Goal: Information Seeking & Learning: Learn about a topic

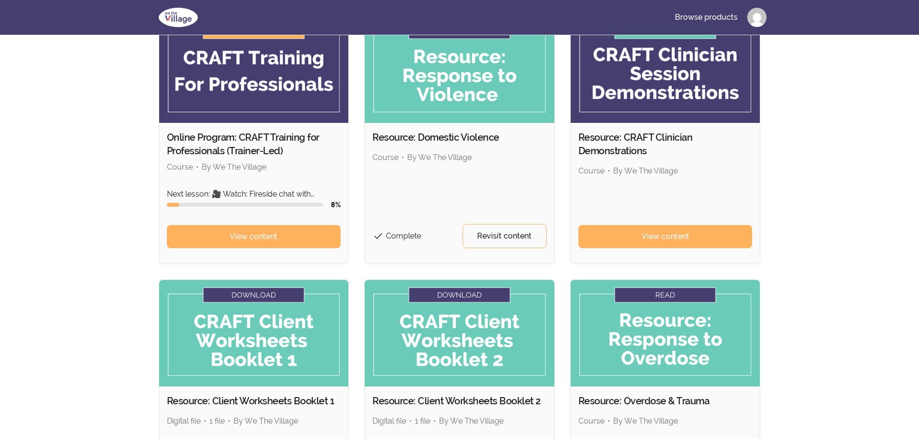
scroll to position [338, 0]
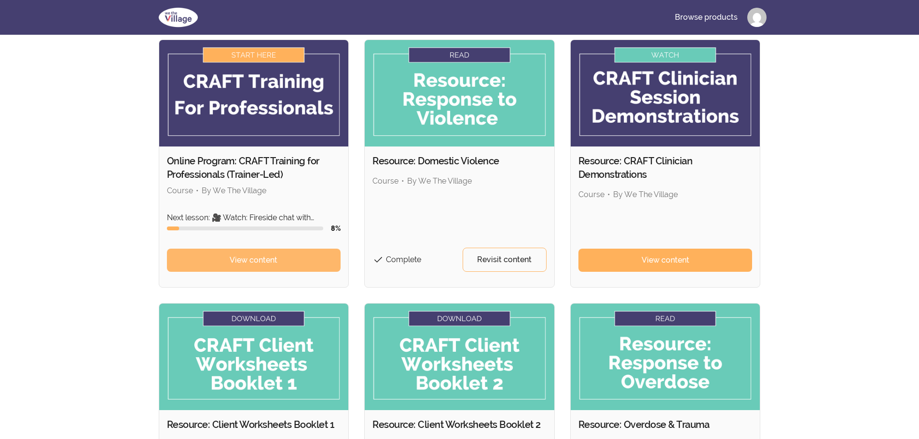
click at [227, 268] on link "View content" at bounding box center [254, 260] width 174 height 23
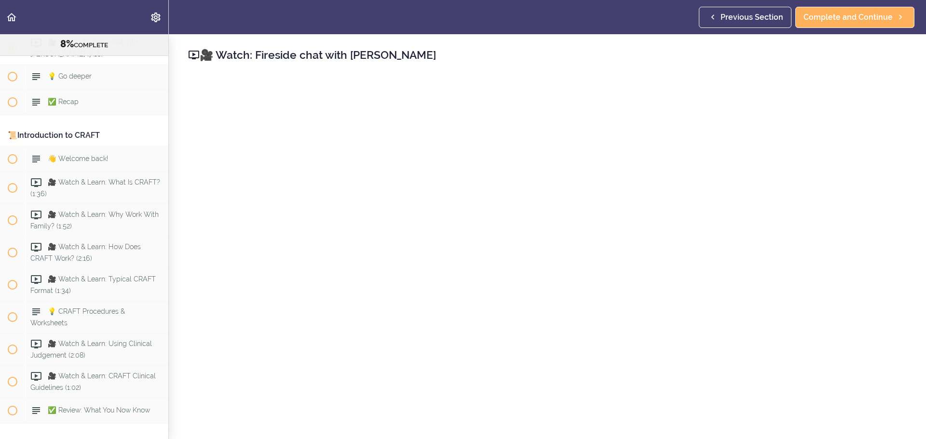
scroll to position [284, 0]
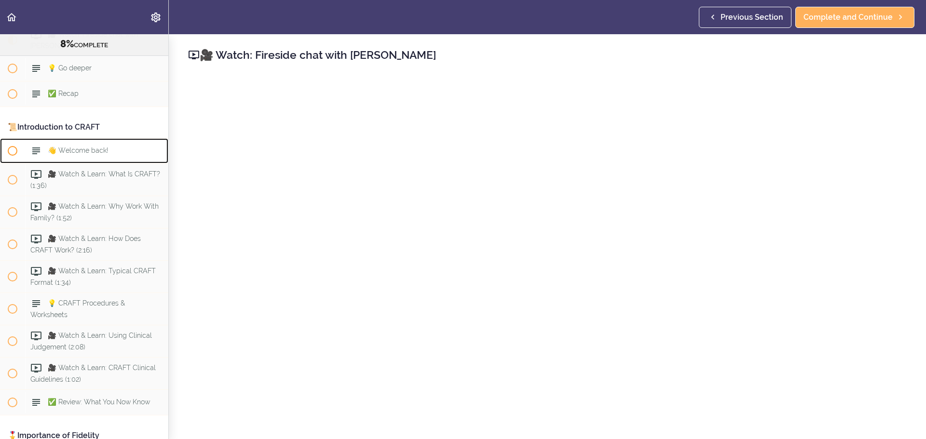
click at [107, 159] on div "👋 Welcome back!" at bounding box center [96, 150] width 143 height 21
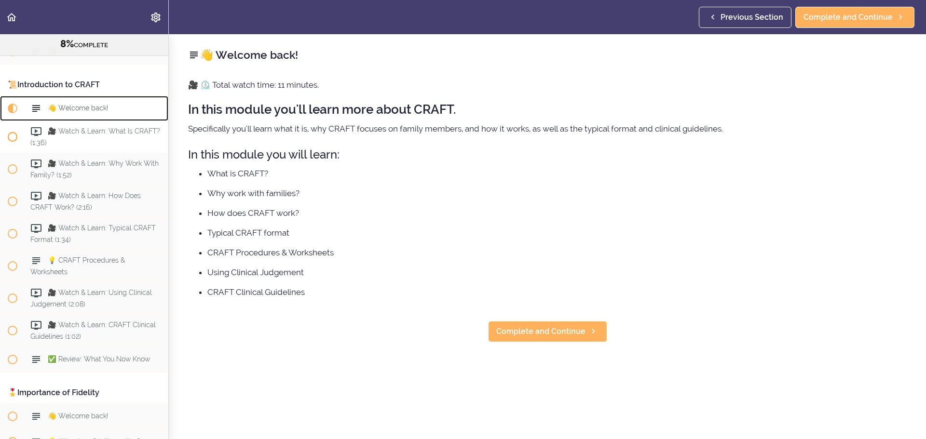
scroll to position [352, 0]
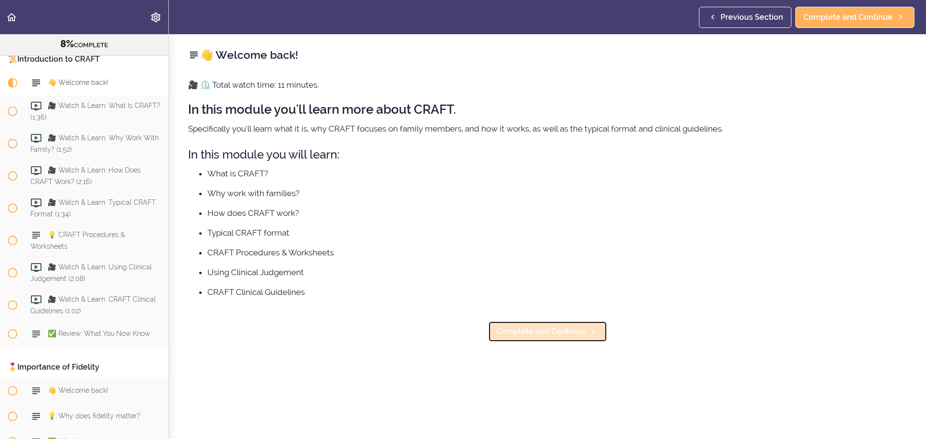
click at [497, 328] on span "Complete and Continue" at bounding box center [540, 332] width 89 height 12
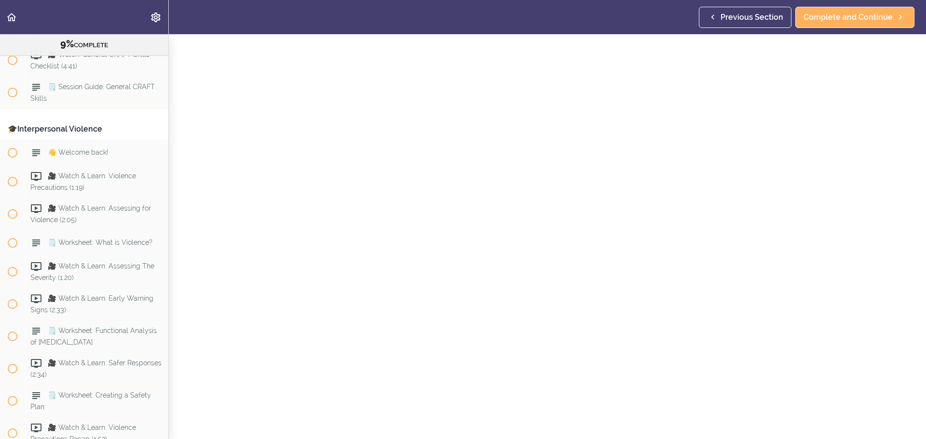
scroll to position [1058, 0]
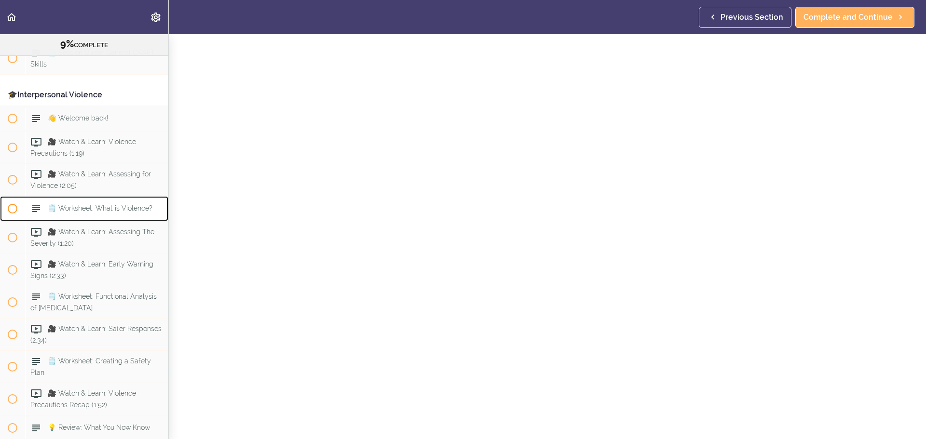
click at [99, 213] on span "🗒️ Worksheet: What is Violence?" at bounding box center [100, 209] width 105 height 8
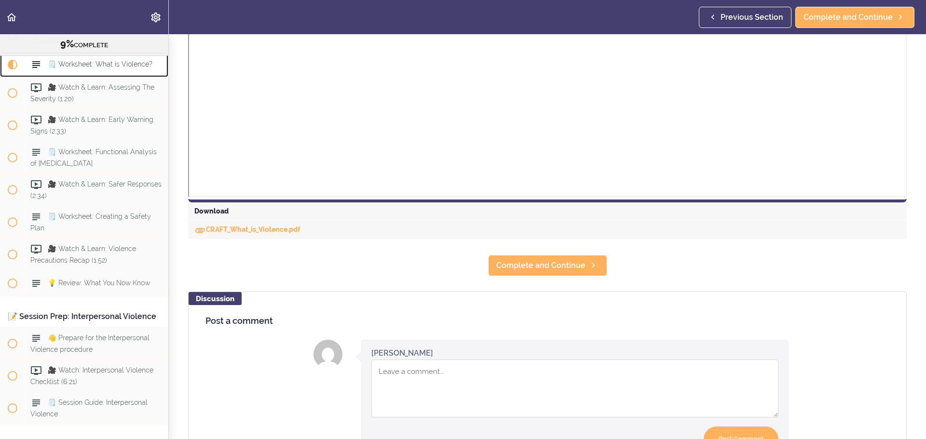
scroll to position [406, 0]
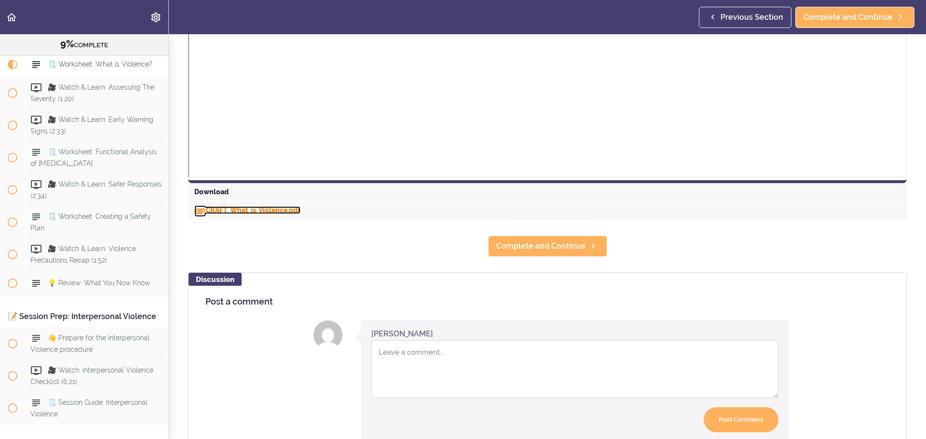
click at [292, 210] on link "CRAFT_What_is_Violence.pdf" at bounding box center [247, 210] width 106 height 8
click at [543, 252] on link "Complete and Continue" at bounding box center [547, 246] width 119 height 21
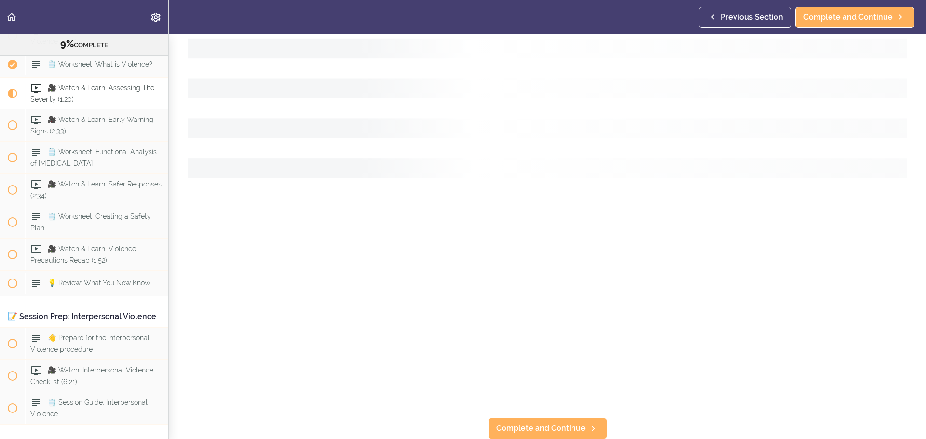
scroll to position [1229, 0]
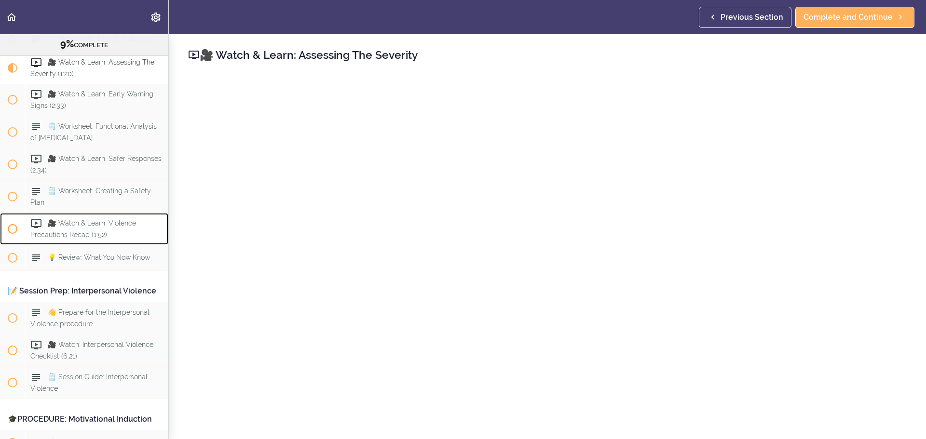
click at [59, 232] on div "🎥 Watch & Learn: Violence Precautions Recap (1:52)" at bounding box center [96, 229] width 143 height 32
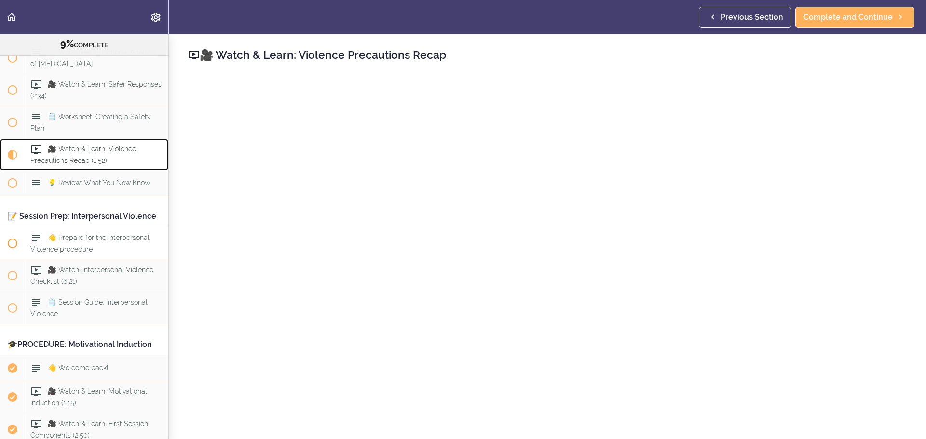
scroll to position [1294, 0]
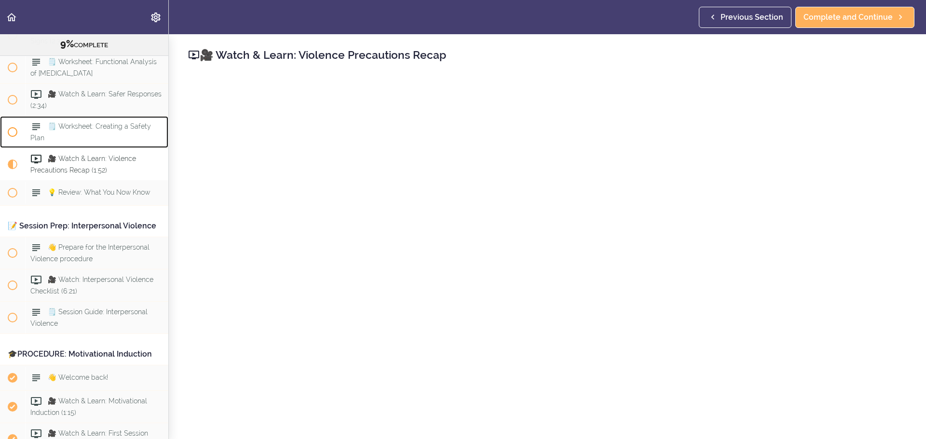
click at [108, 148] on div "🗒️ Worksheet: Creating a Safety Plan" at bounding box center [96, 132] width 143 height 32
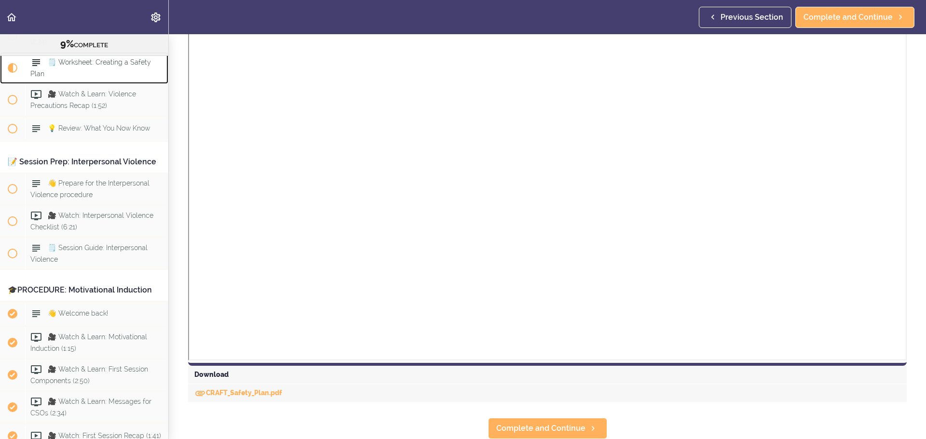
scroll to position [309, 0]
